Goal: Transaction & Acquisition: Purchase product/service

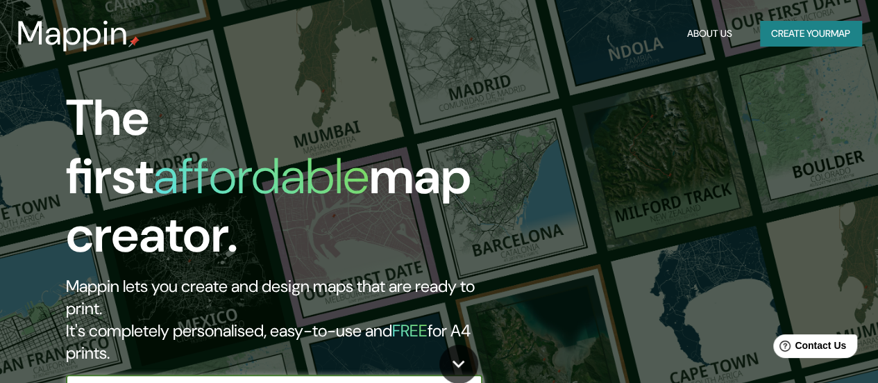
click at [151, 381] on input "text" at bounding box center [260, 389] width 389 height 16
type input "[GEOGRAPHIC_DATA]"
click at [470, 382] on icon "button" at bounding box center [468, 388] width 11 height 11
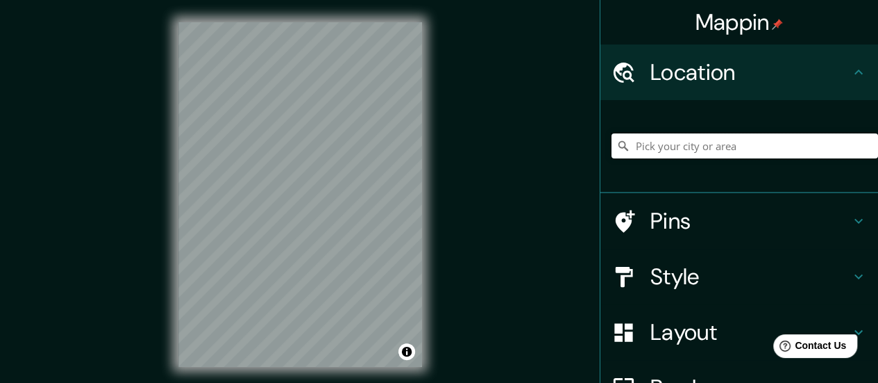
click at [676, 149] on input "Pick your city or area" at bounding box center [745, 145] width 267 height 25
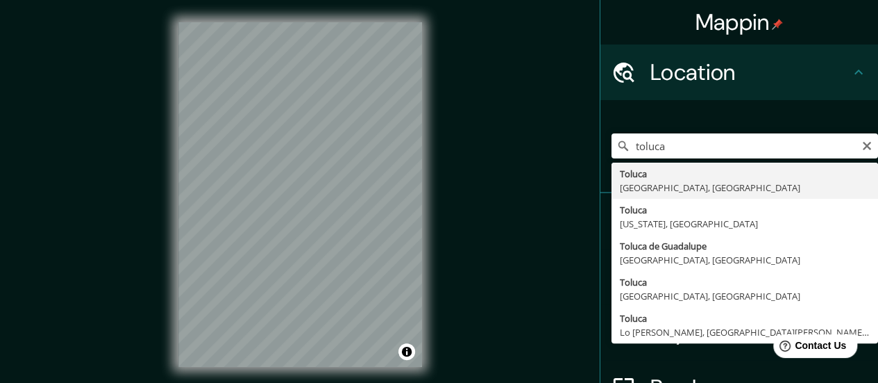
type input "Toluca, [GEOGRAPHIC_DATA], [GEOGRAPHIC_DATA]"
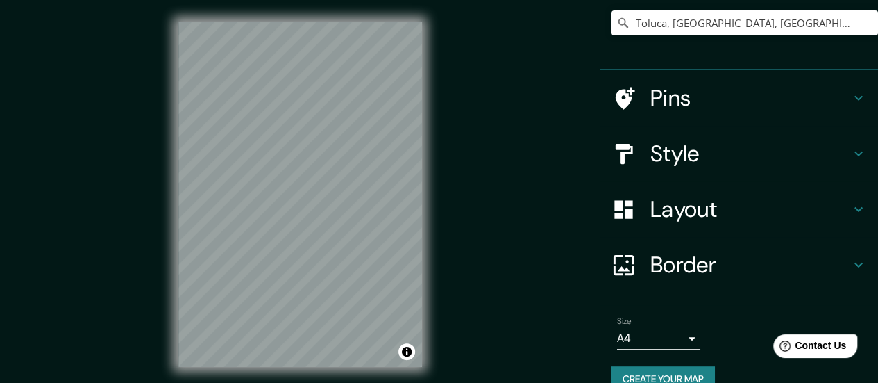
scroll to position [148, 0]
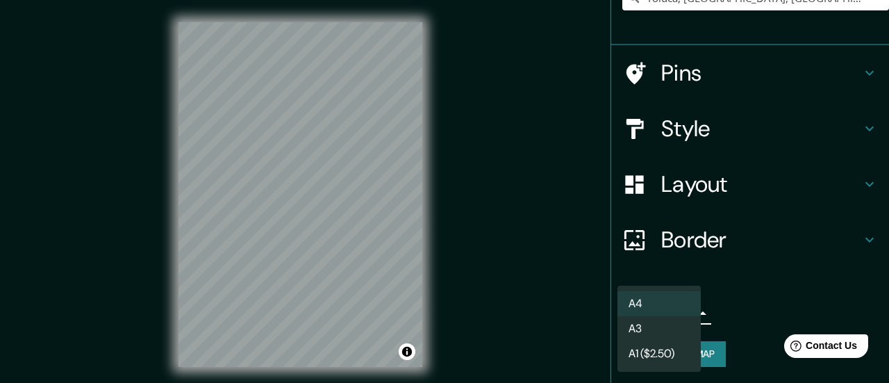
click at [621, 322] on body "Mappin Location [GEOGRAPHIC_DATA], [GEOGRAPHIC_DATA], [GEOGRAPHIC_DATA] Pins St…" at bounding box center [444, 191] width 889 height 383
click at [636, 332] on li "A3" at bounding box center [658, 328] width 83 height 25
type input "a4"
